Goal: Information Seeking & Learning: Learn about a topic

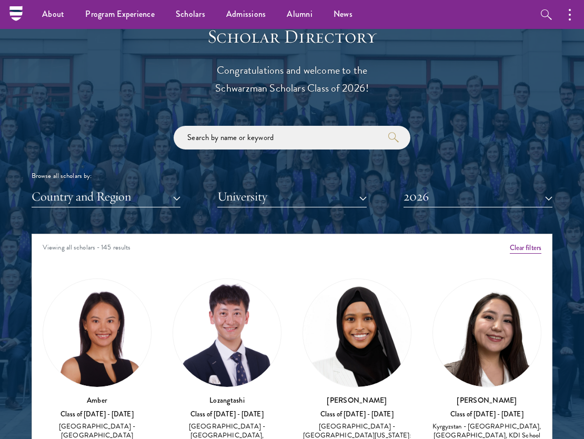
scroll to position [1108, 0]
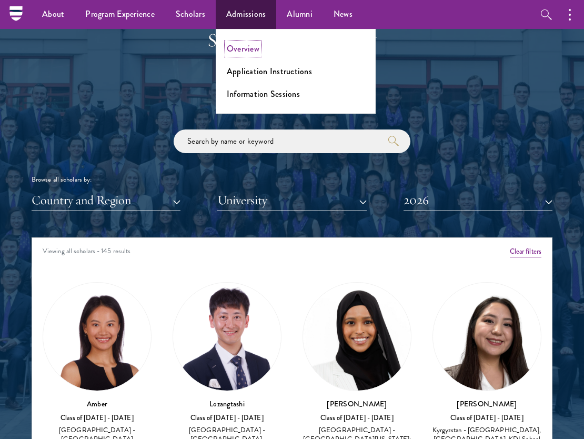
click at [246, 51] on link "Overview" at bounding box center [243, 49] width 33 height 12
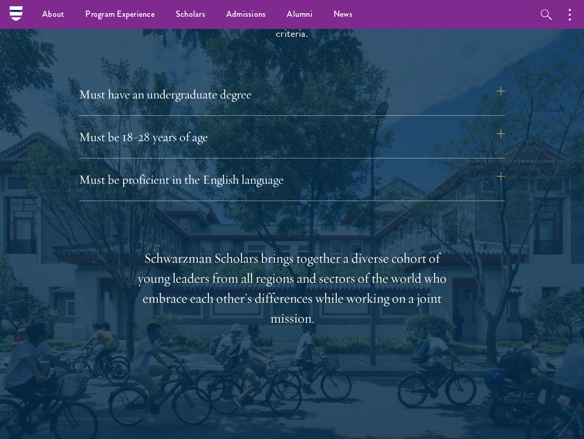
scroll to position [1403, 0]
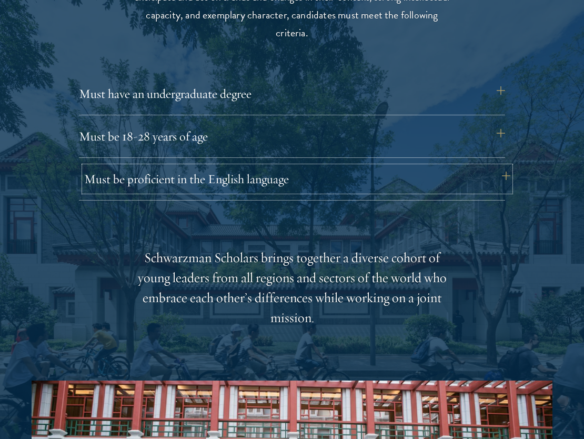
click at [261, 183] on button "Must be proficient in the English language" at bounding box center [297, 178] width 426 height 25
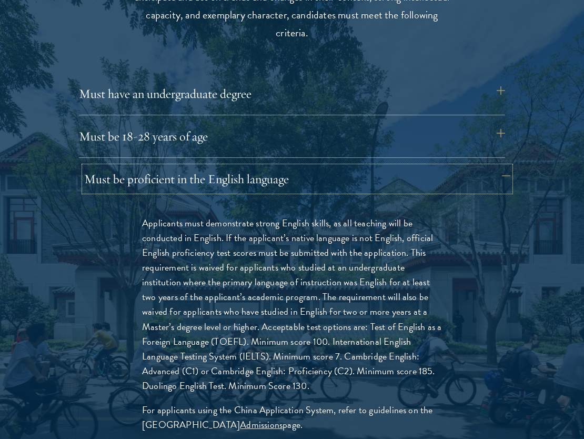
click at [261, 183] on button "Must be proficient in the English language" at bounding box center [297, 178] width 426 height 25
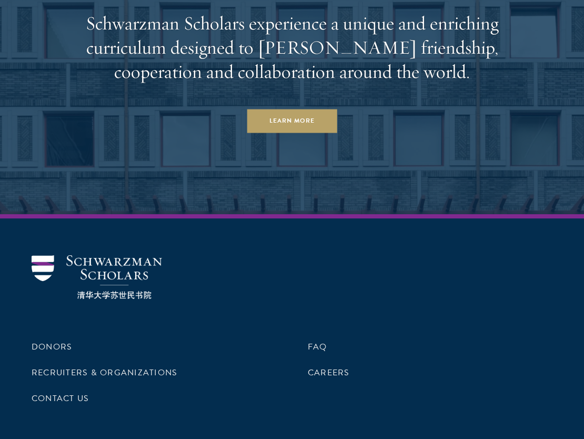
scroll to position [5002, 0]
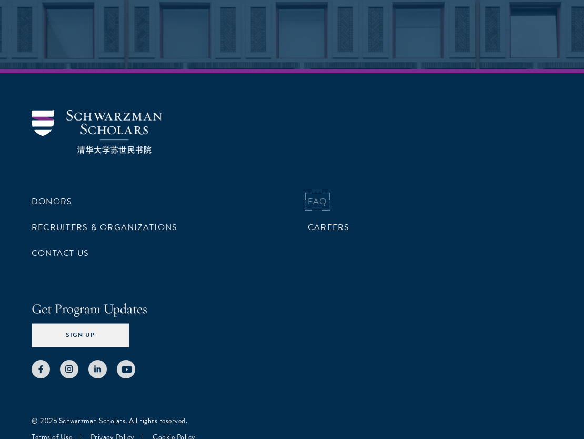
click at [326, 195] on link "FAQ" at bounding box center [317, 201] width 19 height 13
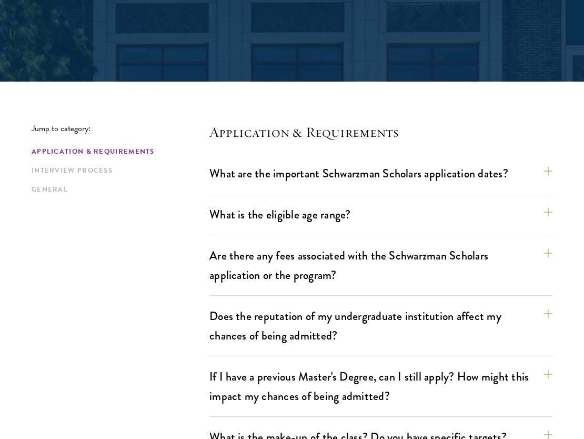
scroll to position [188, 0]
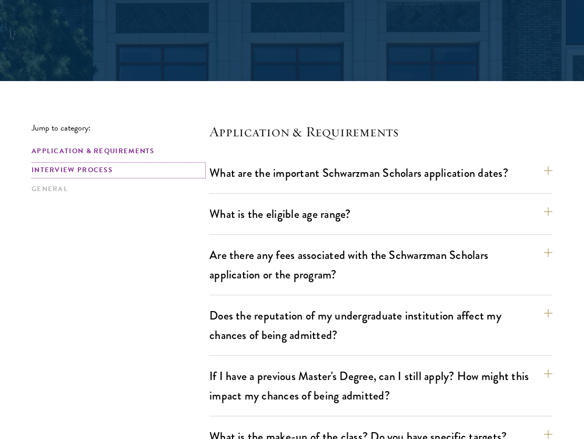
click at [85, 171] on link "Interview Process" at bounding box center [118, 170] width 172 height 11
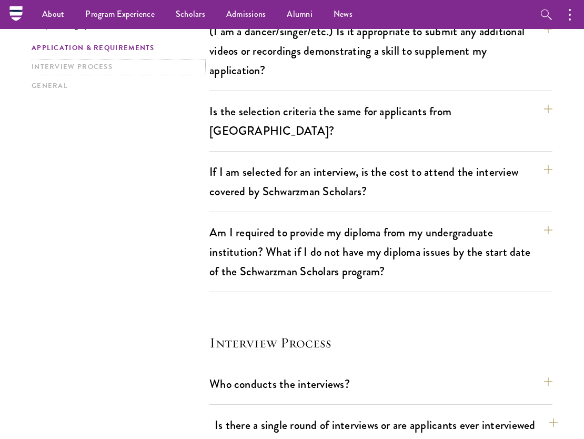
scroll to position [1080, 0]
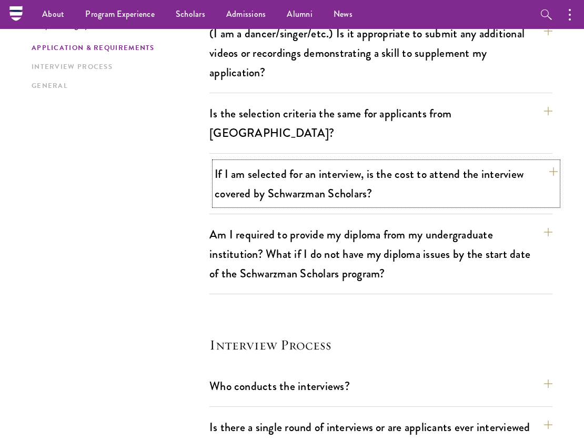
click at [238, 163] on button "If I am selected for an interview, is the cost to attend the interview covered …" at bounding box center [386, 183] width 343 height 43
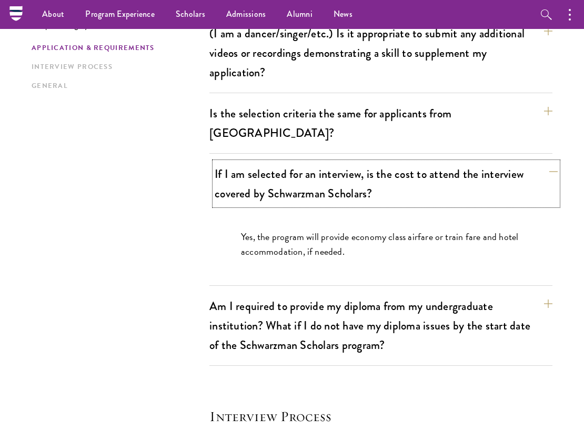
click at [238, 163] on button "If I am selected for an interview, is the cost to attend the interview covered …" at bounding box center [386, 183] width 343 height 43
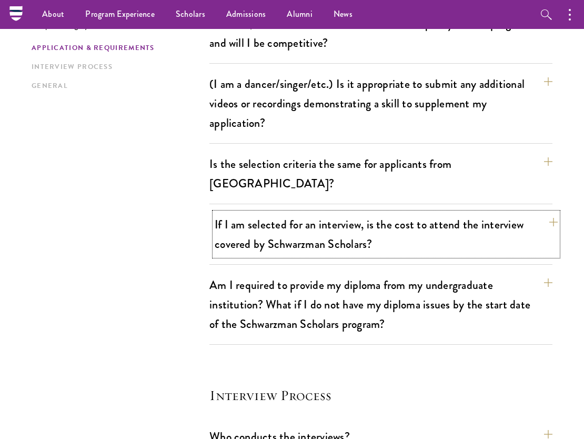
scroll to position [996, 0]
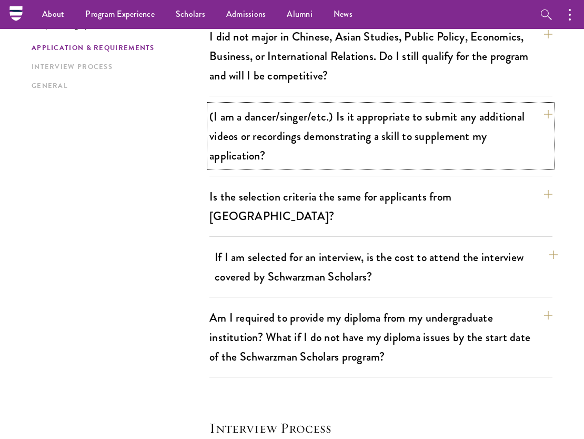
click at [244, 154] on button "(I am a dancer/singer/etc.) Is it appropriate to submit any additional videos o…" at bounding box center [380, 136] width 343 height 63
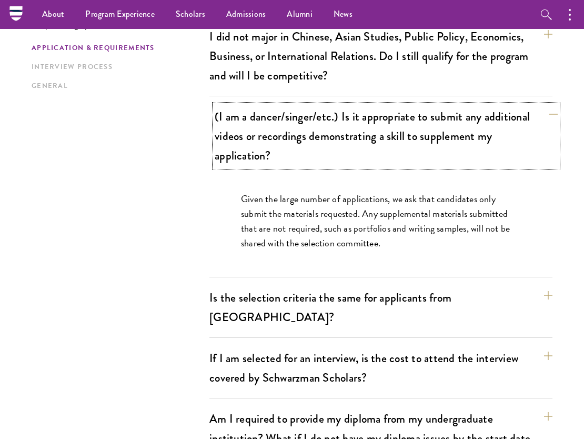
click at [248, 138] on button "(I am a dancer/singer/etc.) Is it appropriate to submit any additional videos o…" at bounding box center [386, 136] width 343 height 63
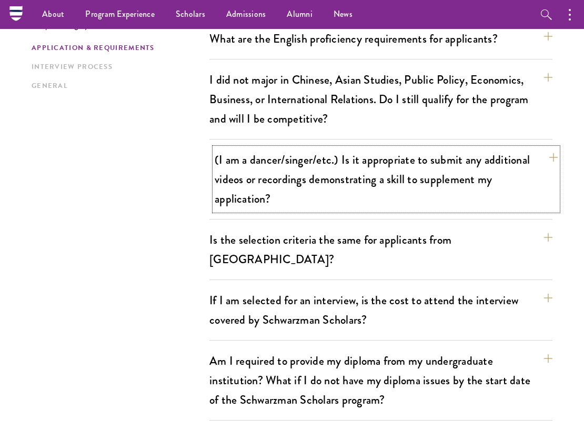
scroll to position [952, 0]
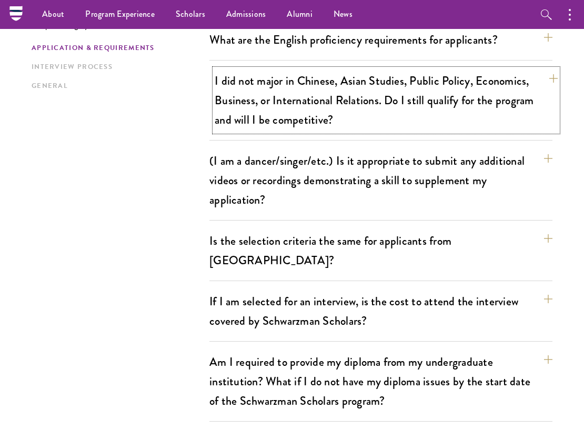
click at [269, 92] on button "I did not major in Chinese, Asian Studies, Public Policy, Economics, Business, …" at bounding box center [386, 100] width 343 height 63
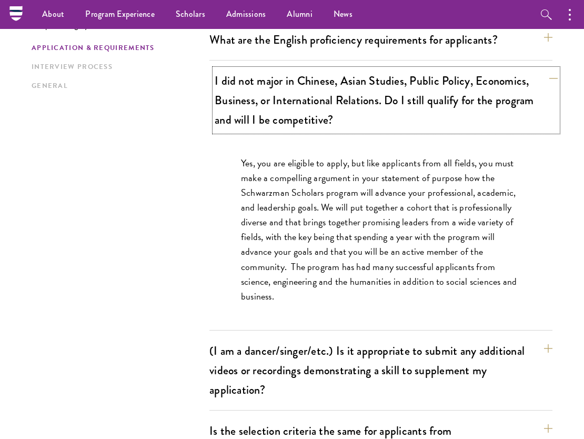
click at [269, 92] on button "I did not major in Chinese, Asian Studies, Public Policy, Economics, Business, …" at bounding box center [386, 100] width 343 height 63
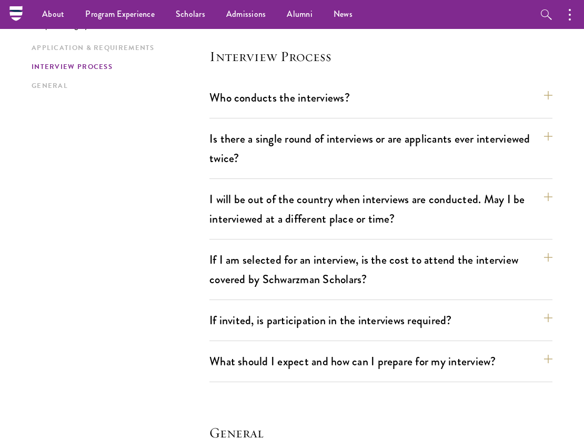
scroll to position [1346, 0]
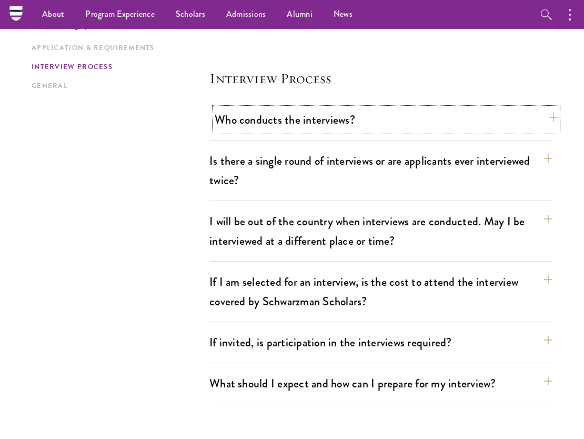
click at [272, 108] on button "Who conducts the interviews?" at bounding box center [386, 120] width 343 height 24
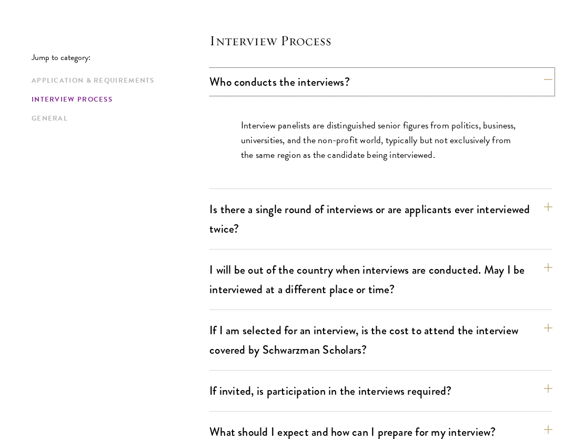
scroll to position [1404, 0]
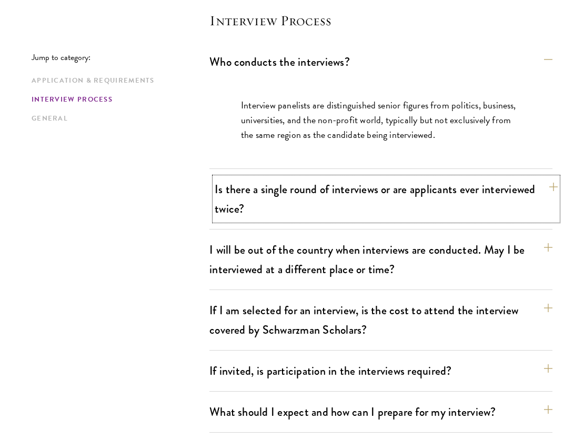
click at [314, 177] on button "Is there a single round of interviews or are applicants ever interviewed twice?" at bounding box center [386, 198] width 343 height 43
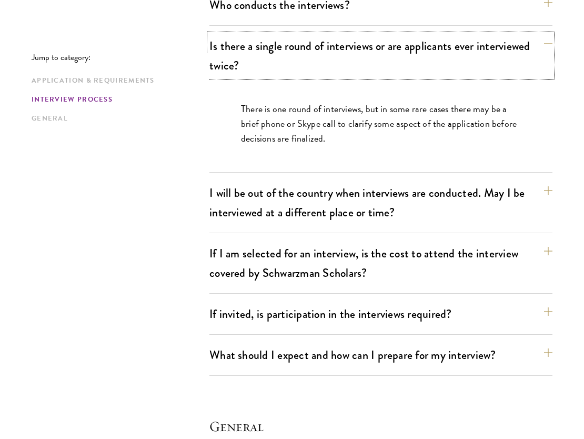
scroll to position [1474, 0]
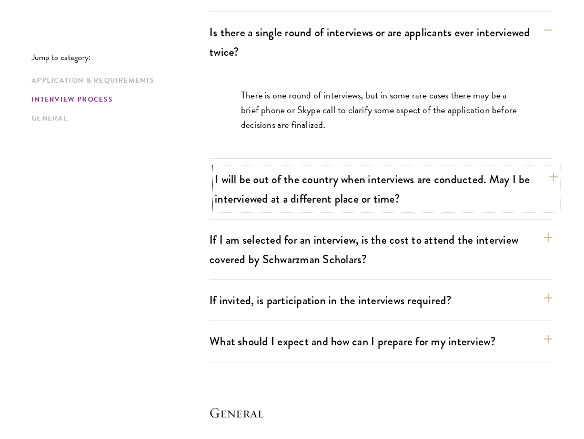
click at [233, 167] on button "I will be out of the country when interviews are conducted. May I be interviewe…" at bounding box center [386, 188] width 343 height 43
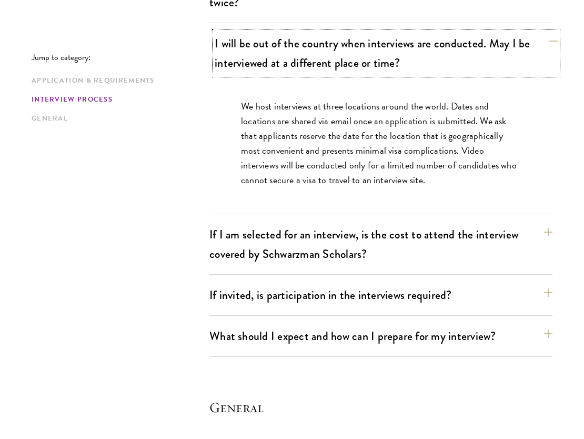
scroll to position [1525, 0]
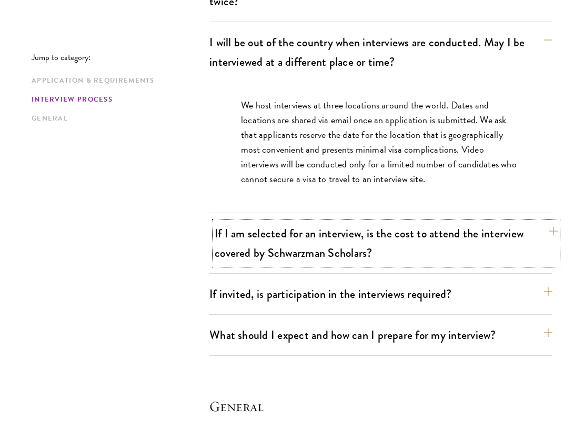
click at [242, 221] on button "If I am selected for an interview, is the cost to attend the interview covered …" at bounding box center [386, 242] width 343 height 43
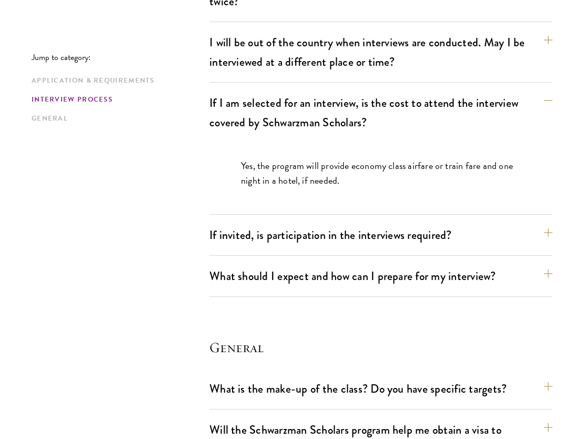
click at [260, 194] on div "Who conducts the interviews? Interview panelists are distinguished senior figur…" at bounding box center [380, 113] width 343 height 368
click at [261, 223] on button "If invited, is participation in the interviews required?" at bounding box center [386, 235] width 343 height 24
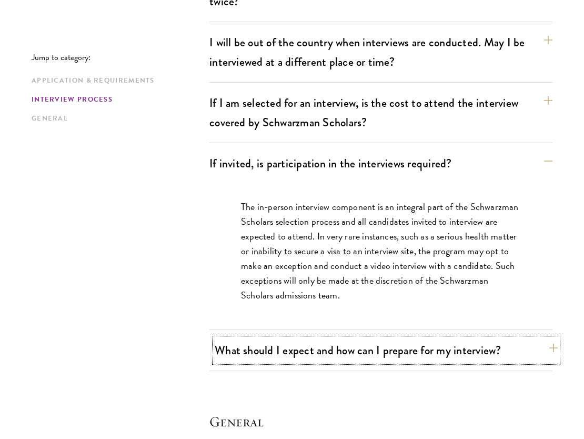
click at [287, 338] on button "What should I expect and how can I prepare for my interview?" at bounding box center [386, 350] width 343 height 24
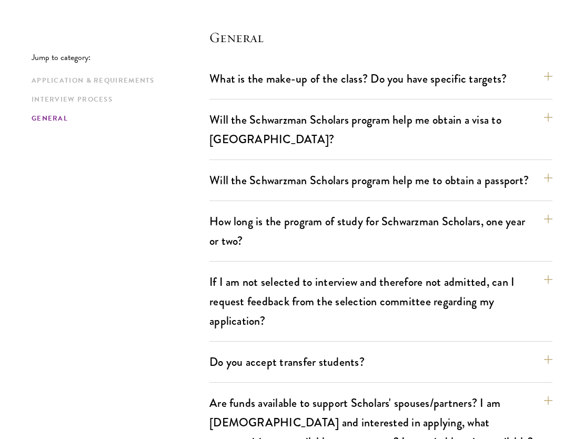
scroll to position [2400, 0]
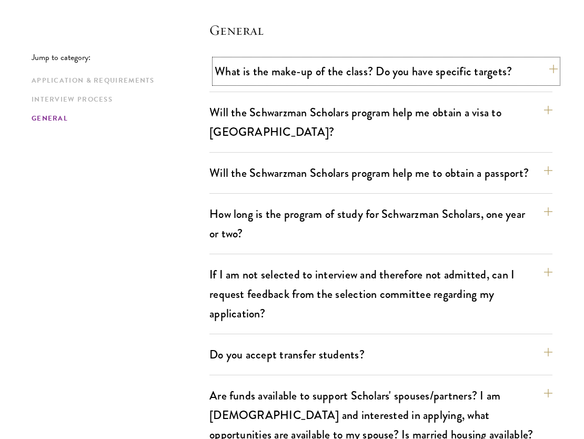
click at [329, 59] on button "What is the make-up of the class? Do you have specific targets?" at bounding box center [386, 71] width 343 height 24
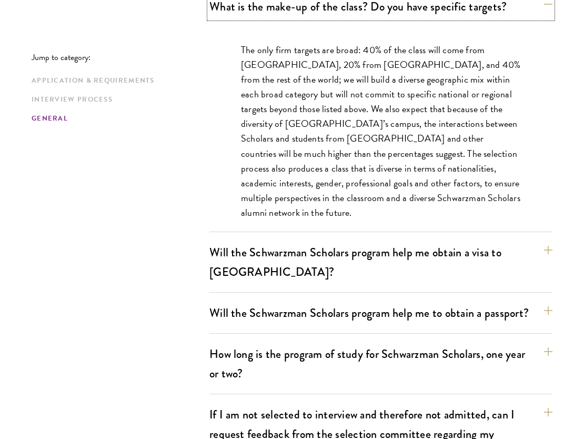
scroll to position [1837, 0]
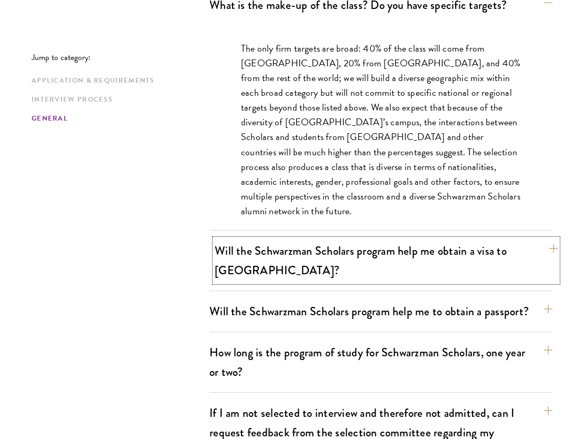
click at [333, 239] on button "Will the Schwarzman Scholars program help me obtain a visa to China?" at bounding box center [386, 260] width 343 height 43
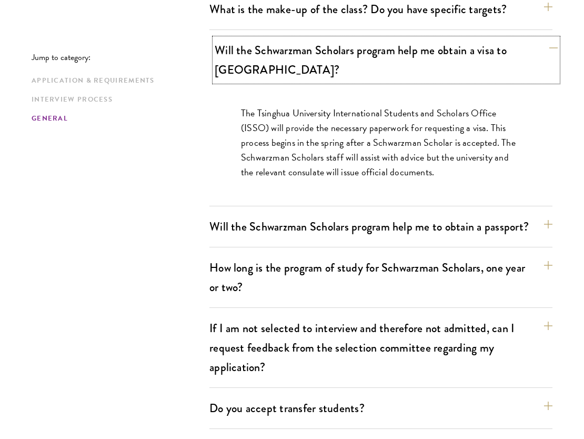
scroll to position [1833, 0]
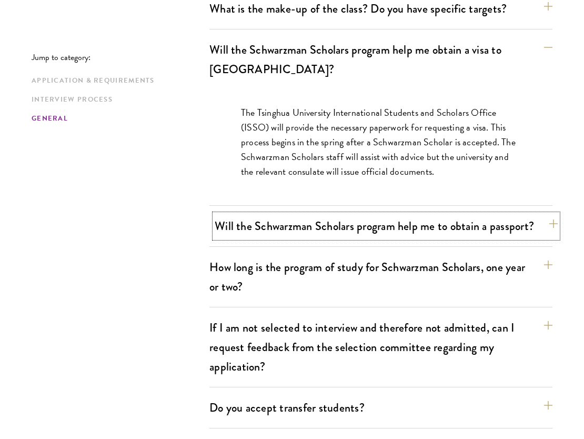
click at [332, 214] on button "Will the Schwarzman Scholars program help me to obtain a passport?" at bounding box center [386, 226] width 343 height 24
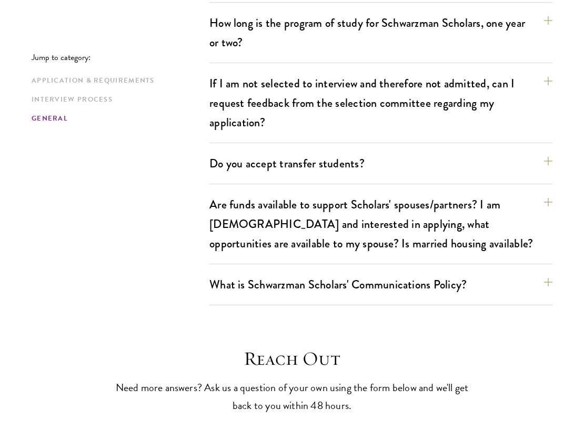
scroll to position [2063, 0]
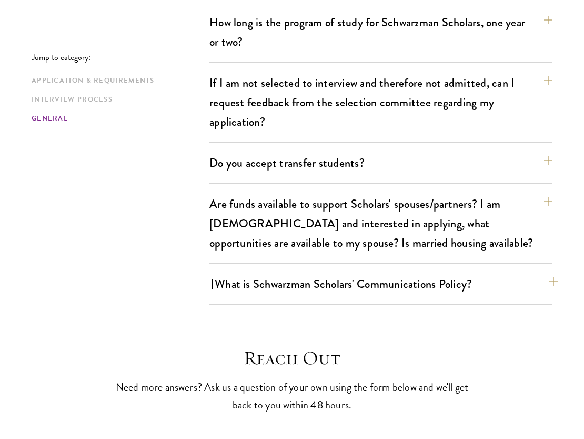
click at [336, 272] on button "What is Schwarzman Scholars' Communications Policy?" at bounding box center [386, 284] width 343 height 24
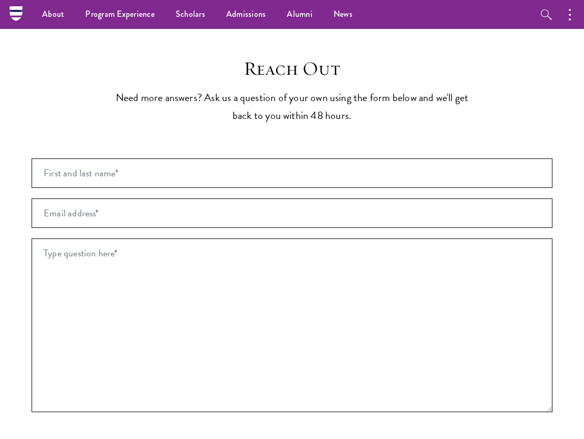
scroll to position [2428, 0]
